Goal: Navigation & Orientation: Find specific page/section

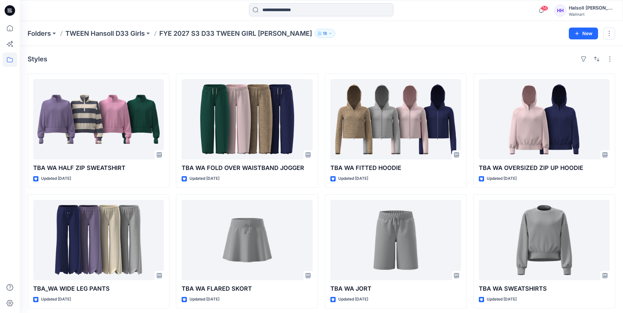
scroll to position [3, 0]
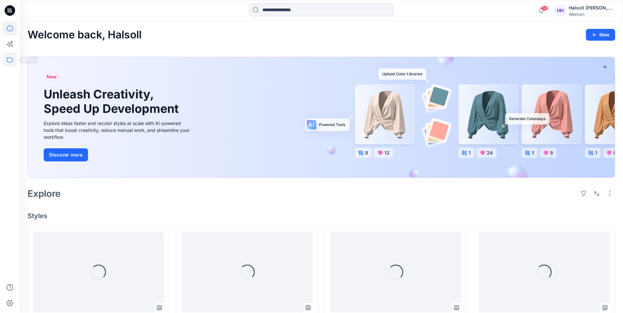
click at [13, 53] on icon at bounding box center [10, 60] width 14 height 14
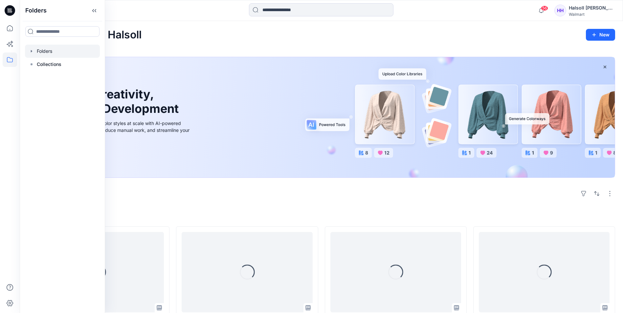
click at [56, 51] on div at bounding box center [62, 51] width 75 height 13
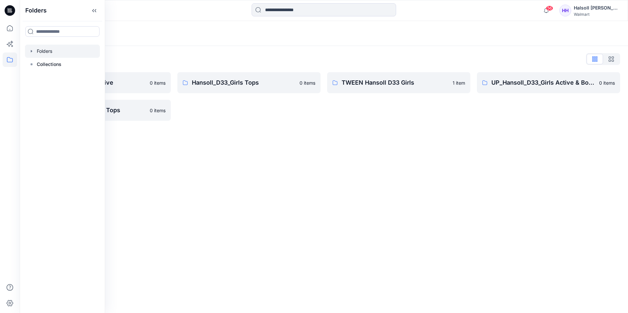
click at [220, 144] on div "Folders Folders List Hansoll_D33_Girls Active 0 items UP_Hansoll_D33_Girls Tops…" at bounding box center [324, 167] width 608 height 292
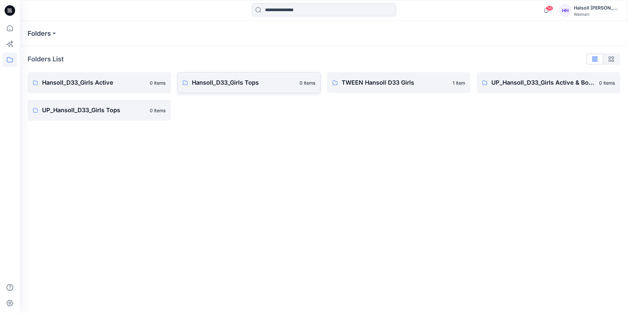
click at [242, 77] on link "Hansoll_D33_Girls Tops 0 items" at bounding box center [248, 82] width 143 height 21
click at [86, 117] on link "UP_Hansoll_D33_Girls Tops 0 items" at bounding box center [99, 110] width 143 height 21
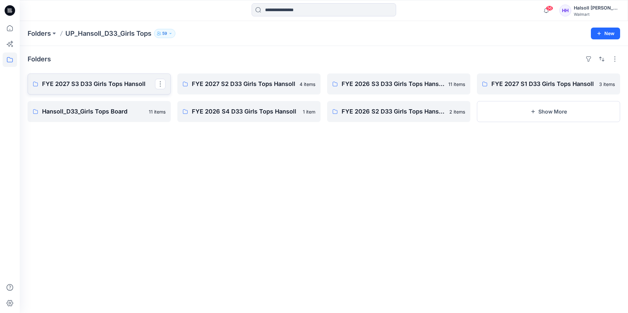
click at [106, 89] on link "FYE 2027 S3 D33 Girls Tops Hansoll" at bounding box center [99, 84] width 143 height 21
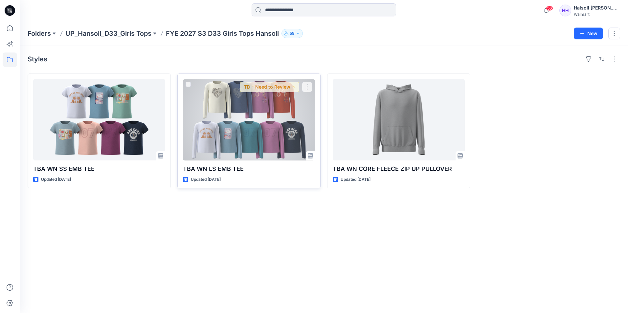
click at [210, 137] on div at bounding box center [249, 119] width 132 height 81
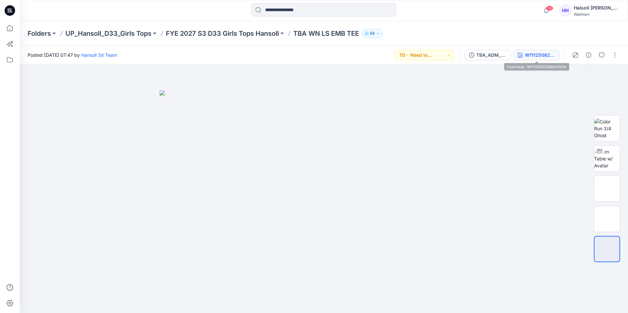
click at [535, 56] on div "W111250825MJ05GA" at bounding box center [540, 55] width 30 height 7
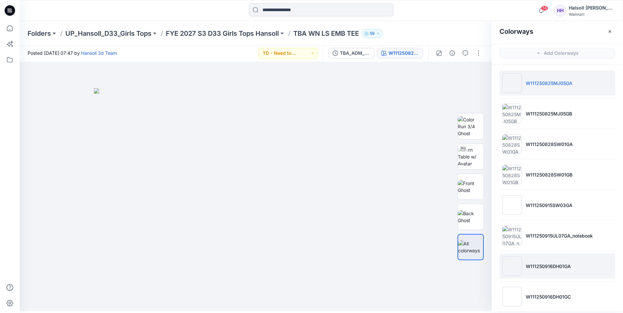
scroll to position [39, 0]
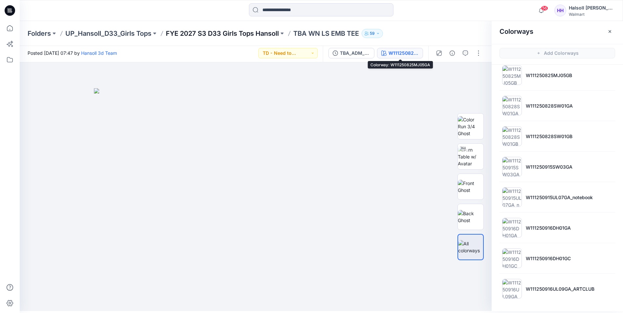
click at [246, 32] on p "FYE 2027 S3 D33 Girls Tops Hansoll" at bounding box center [222, 33] width 113 height 9
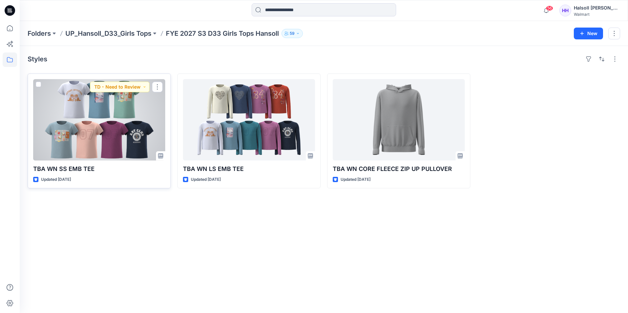
click at [141, 122] on div at bounding box center [99, 119] width 132 height 81
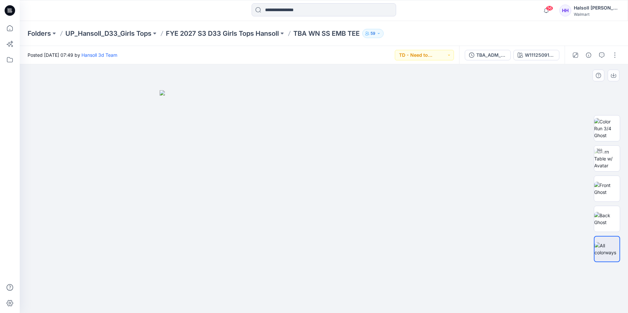
click at [503, 195] on div at bounding box center [324, 188] width 608 height 249
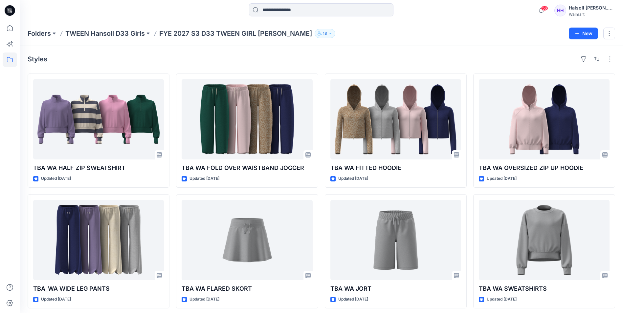
scroll to position [3, 0]
click at [8, 29] on icon at bounding box center [10, 28] width 14 height 14
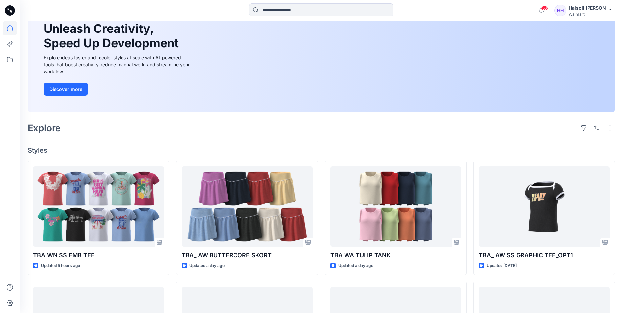
scroll to position [131, 0]
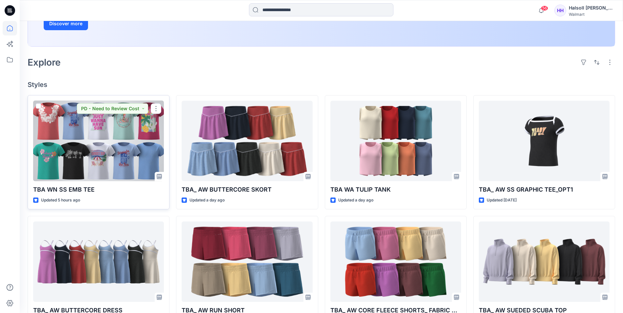
click at [125, 139] on div at bounding box center [98, 141] width 131 height 80
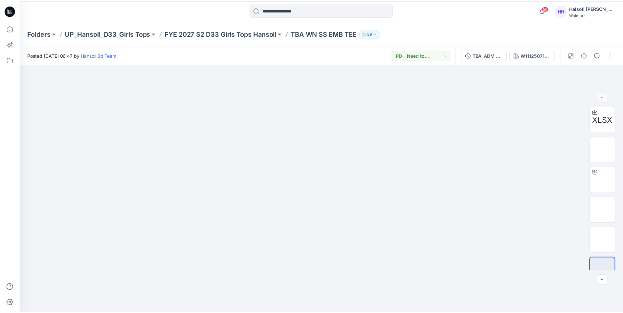
scroll to position [131, 0]
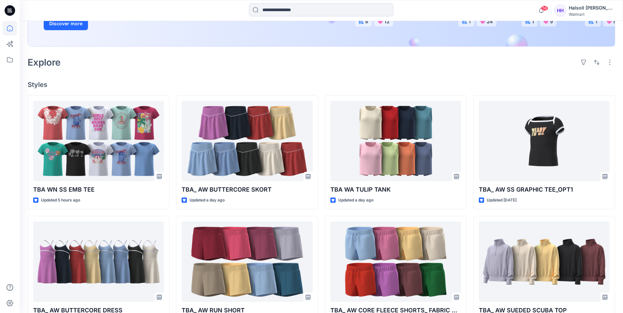
click at [166, 82] on h4 "Styles" at bounding box center [321, 85] width 587 height 8
